Goal: Use online tool/utility: Use online tool/utility

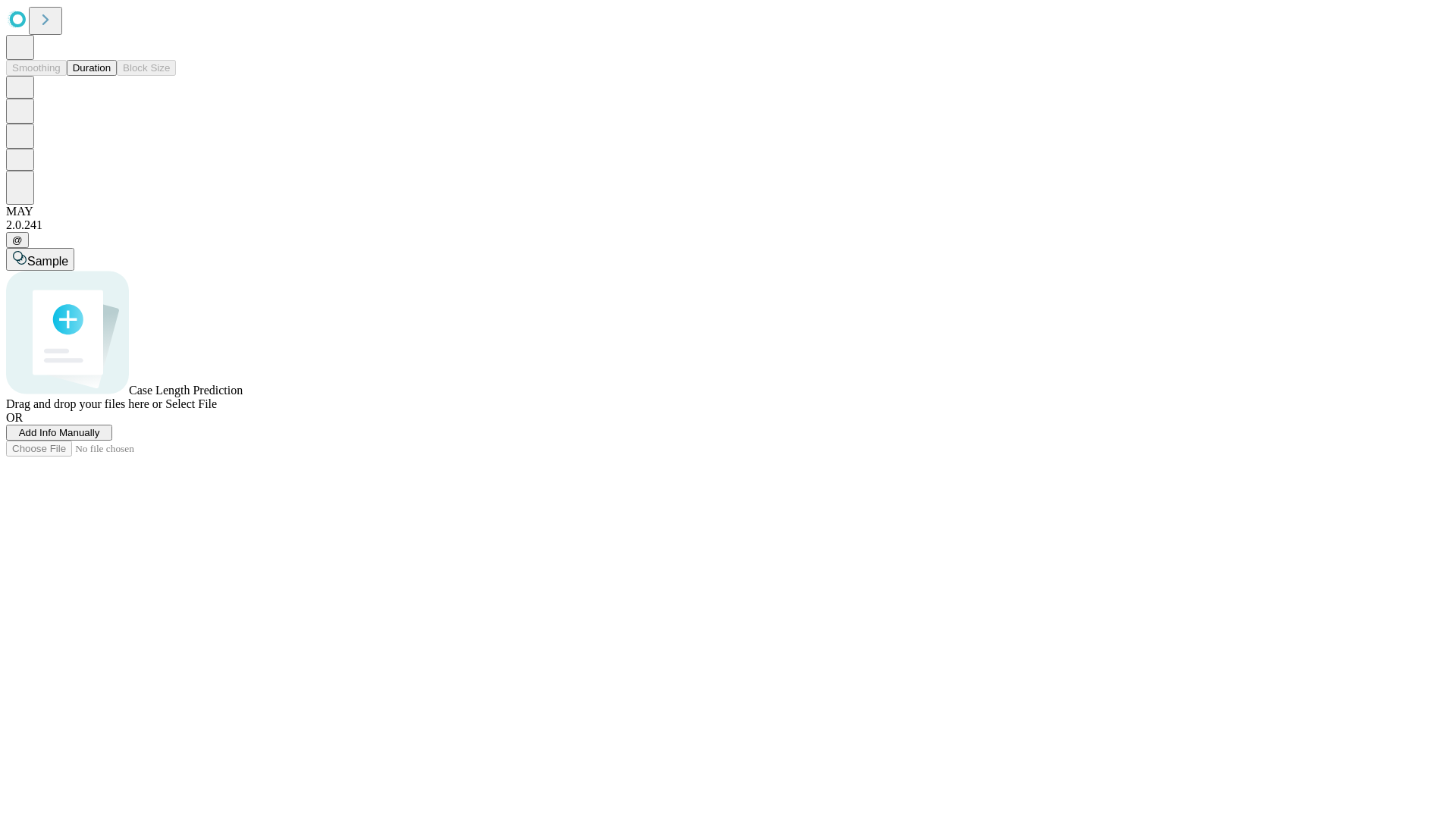
click at [111, 76] on button "Duration" at bounding box center [92, 67] width 50 height 16
click at [217, 411] on span "Select File" at bounding box center [191, 403] width 52 height 12
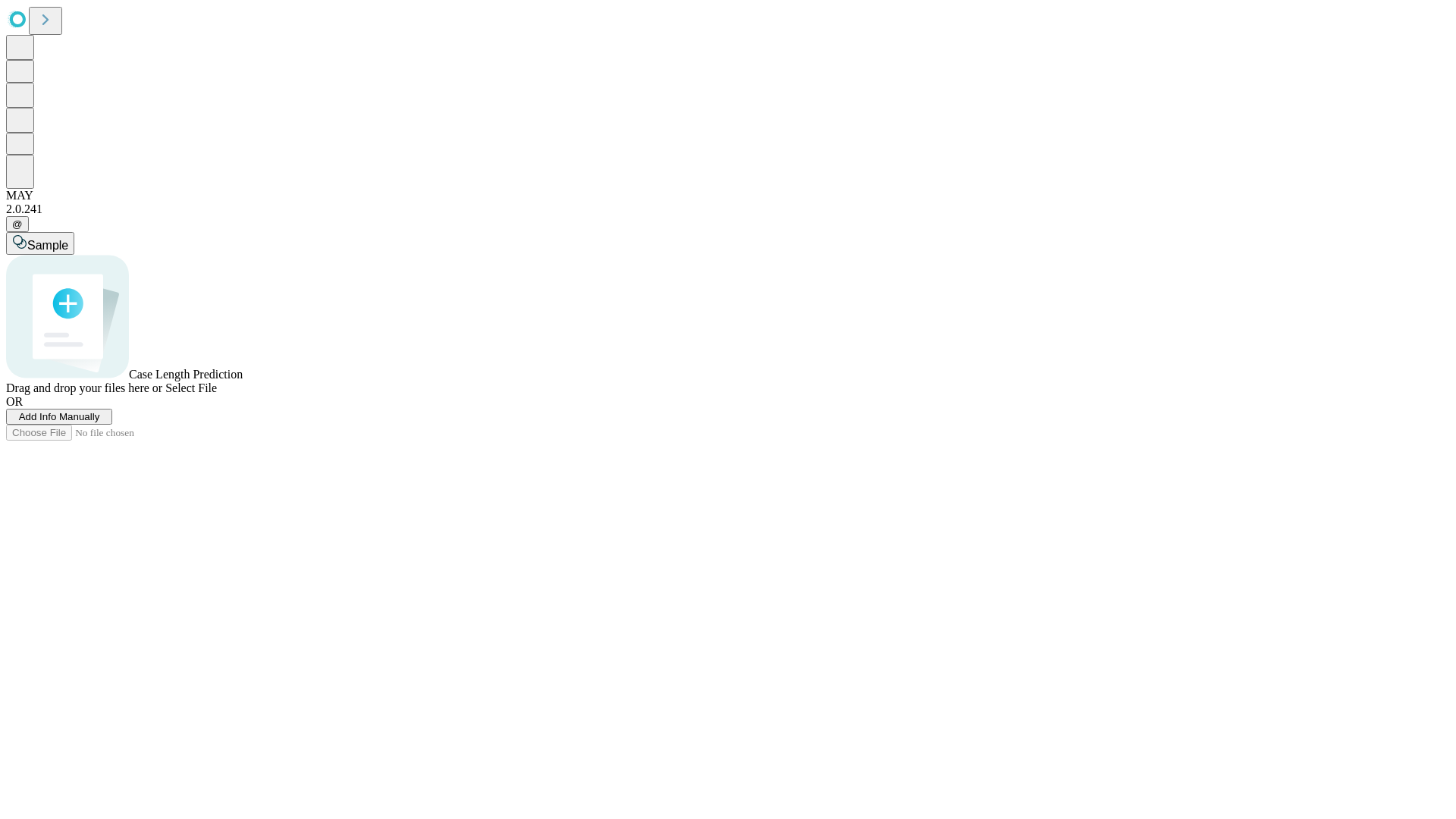
click at [217, 394] on span "Select File" at bounding box center [191, 387] width 52 height 12
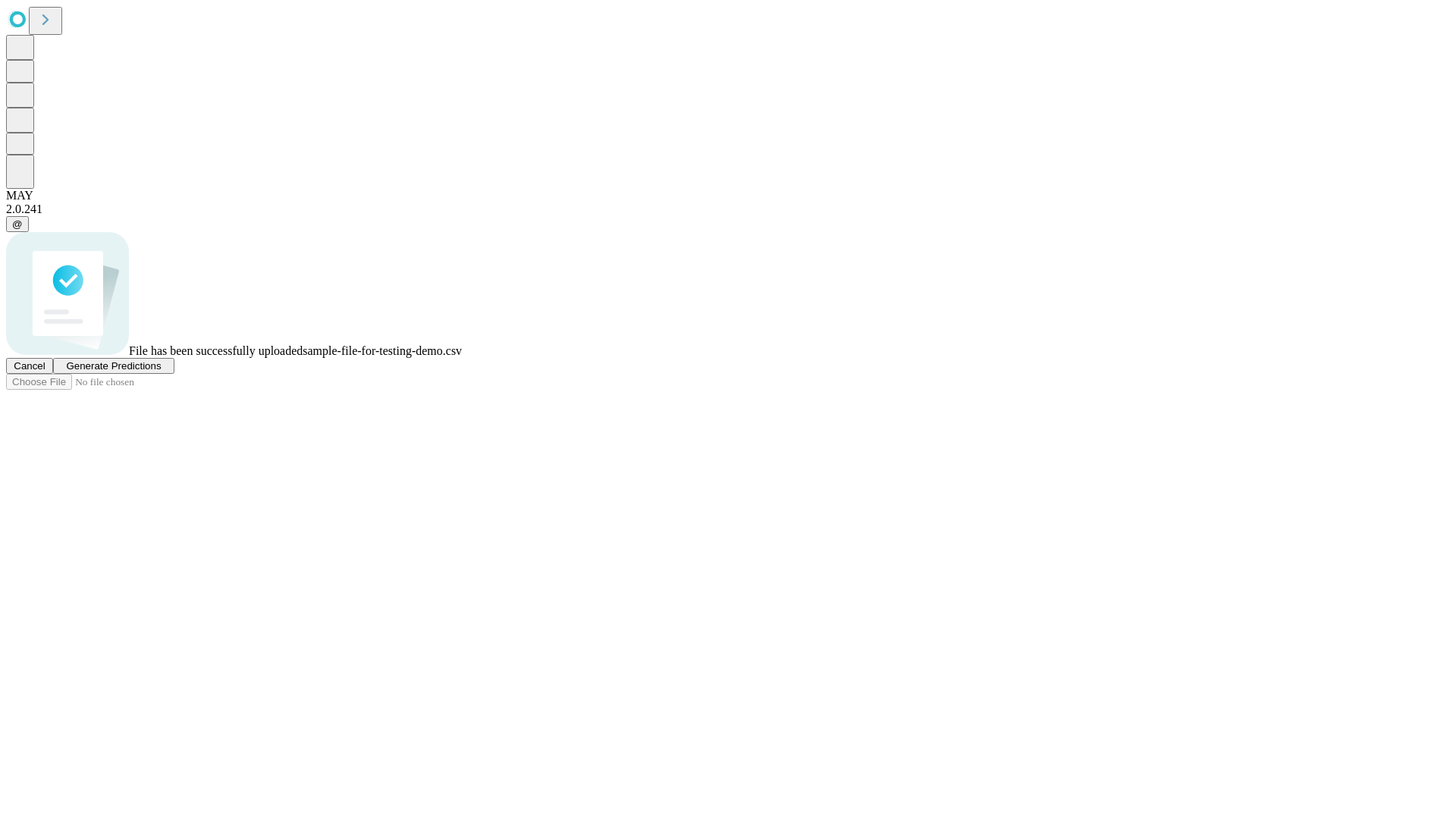
click at [161, 372] on span "Generate Predictions" at bounding box center [113, 366] width 95 height 12
